Goal: Information Seeking & Learning: Learn about a topic

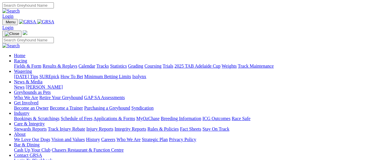
click at [28, 64] on link "Fields & Form" at bounding box center [27, 66] width 27 height 5
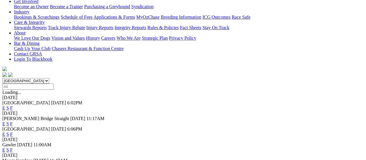
scroll to position [146, 0]
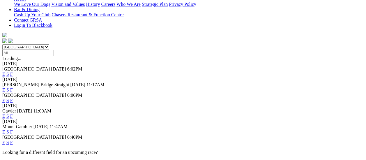
click at [13, 140] on link "F" at bounding box center [11, 142] width 3 height 5
